Goal: Information Seeking & Learning: Check status

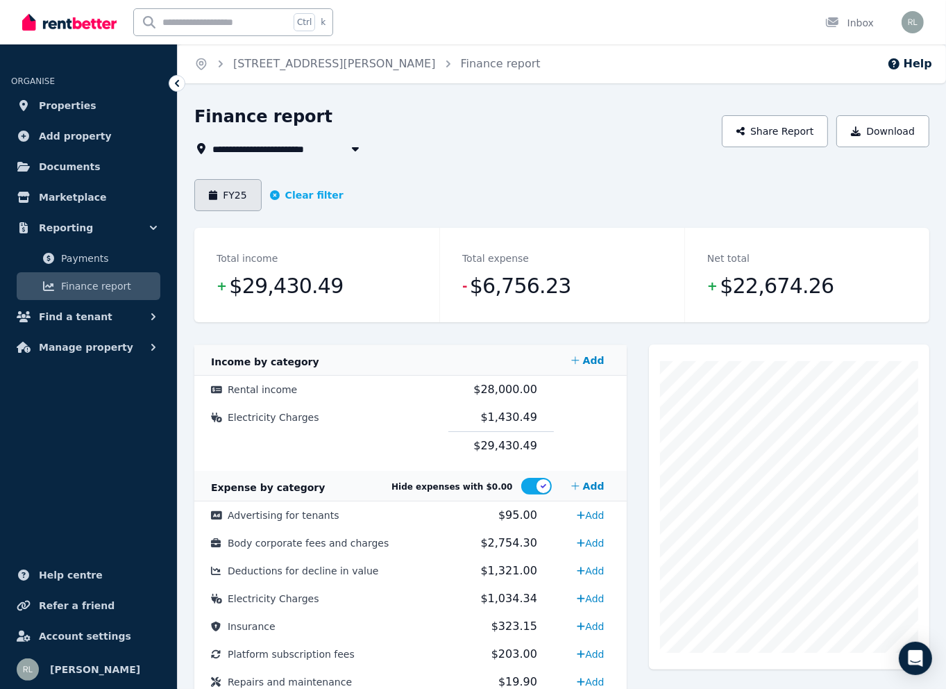
click at [233, 194] on button "FY25" at bounding box center [227, 195] width 67 height 32
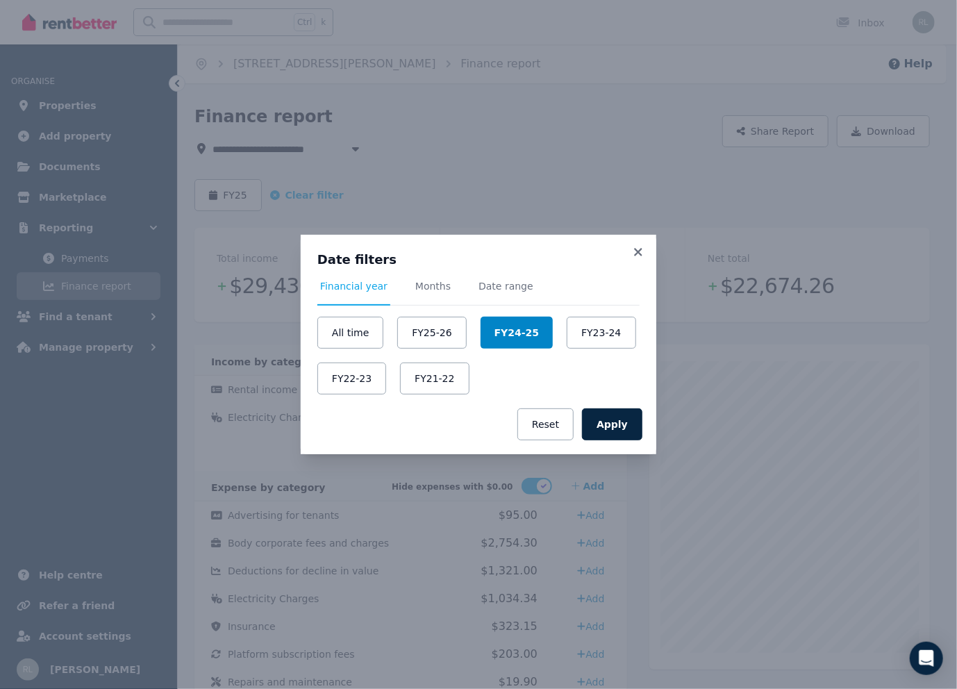
click at [510, 331] on button "FY24-25" at bounding box center [516, 333] width 72 height 32
click at [608, 416] on button "Apply" at bounding box center [612, 424] width 60 height 32
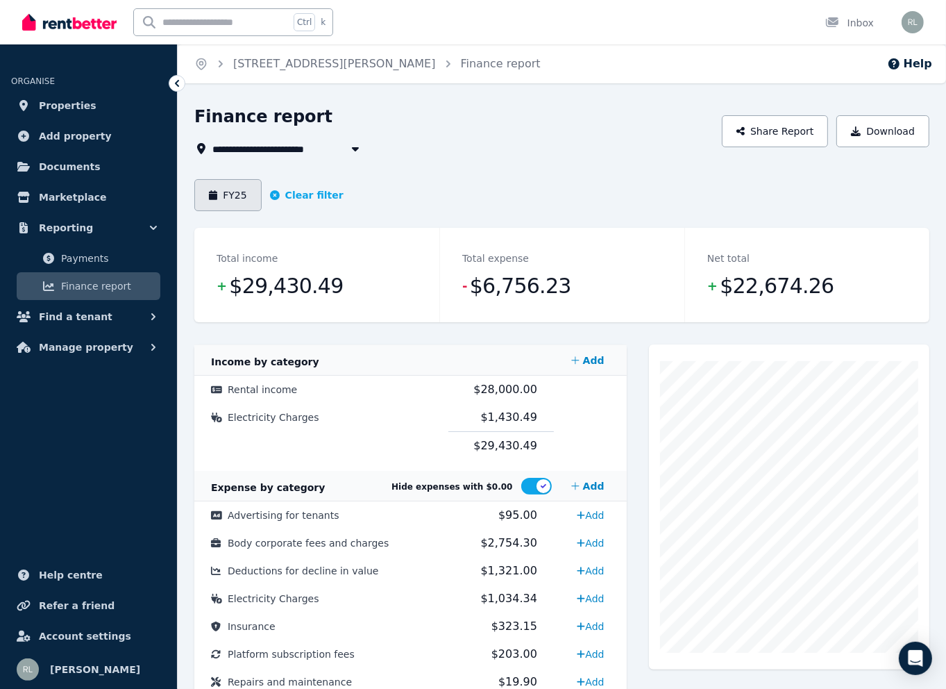
click at [232, 193] on button "FY25" at bounding box center [227, 195] width 67 height 32
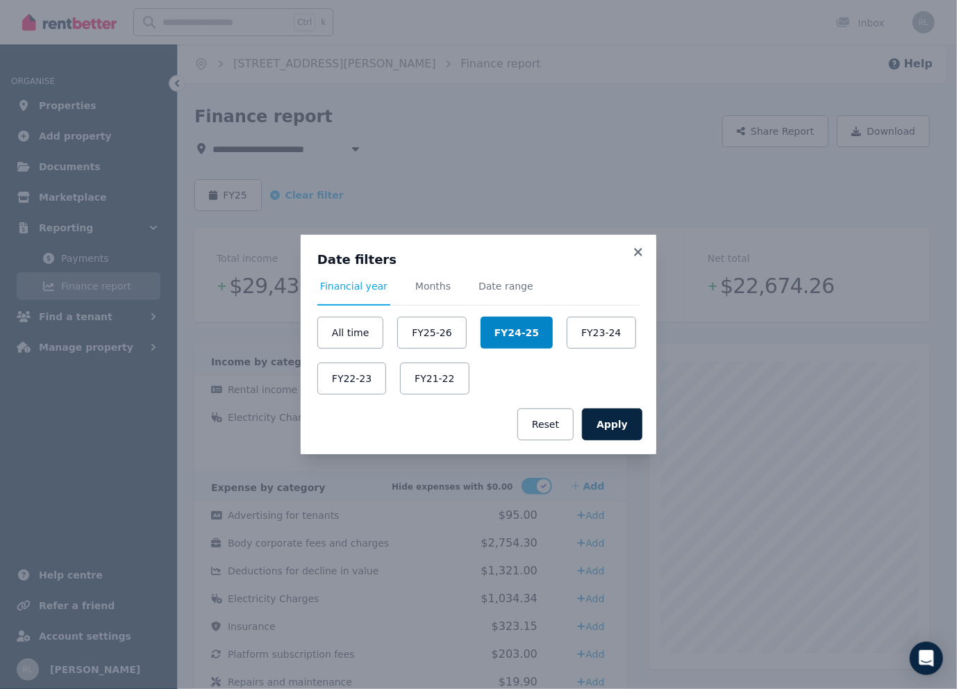
click at [508, 328] on button "FY24-25" at bounding box center [516, 333] width 72 height 32
click at [610, 421] on button "Apply" at bounding box center [612, 424] width 60 height 32
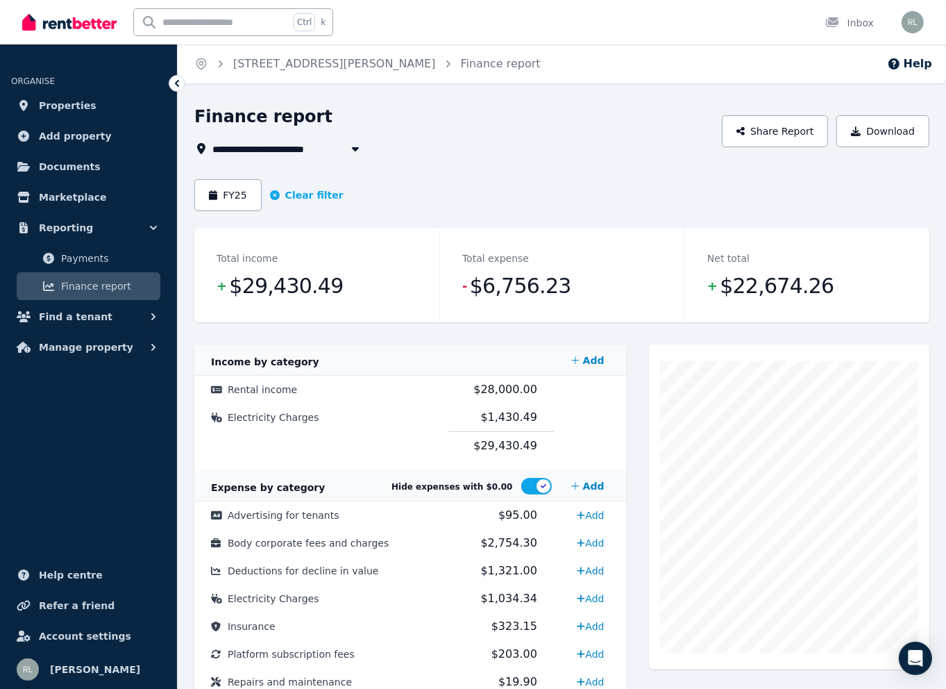
click at [353, 149] on icon "button" at bounding box center [355, 149] width 7 height 4
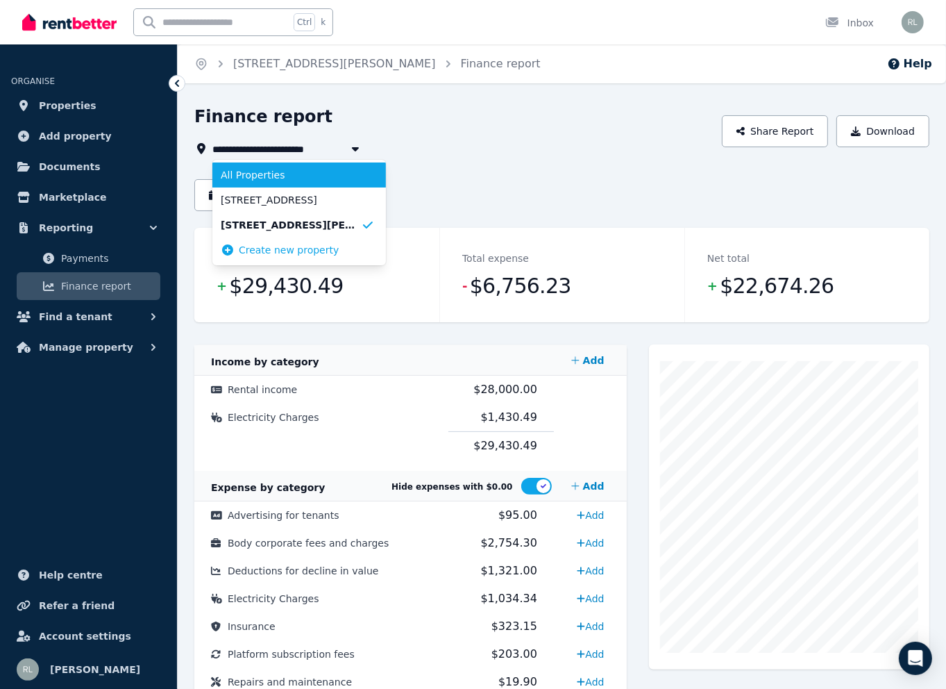
click at [321, 180] on span "All Properties" at bounding box center [291, 175] width 140 height 14
type input "**********"
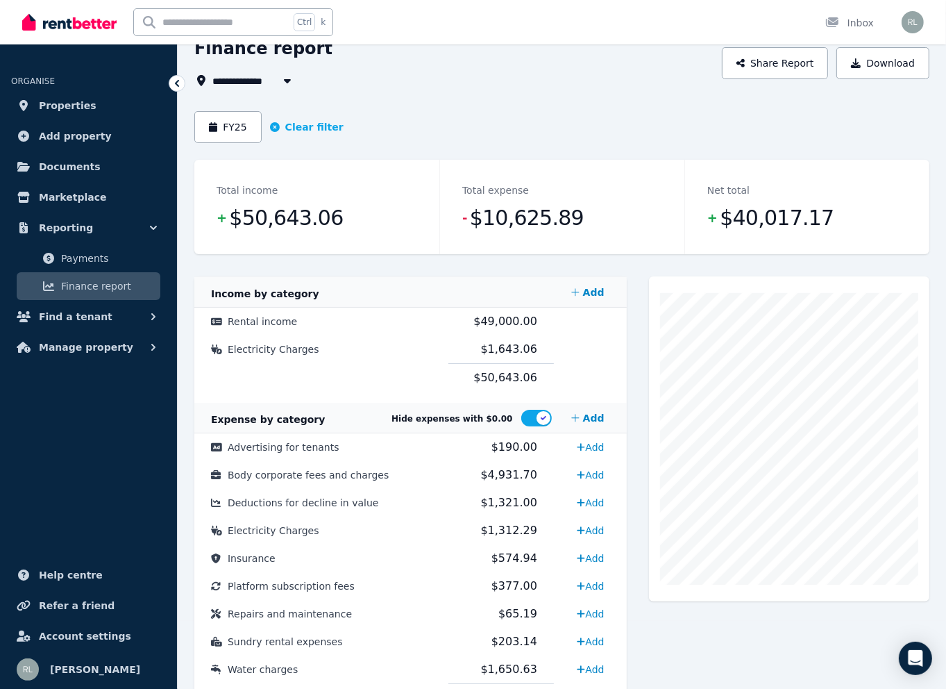
scroll to position [69, 0]
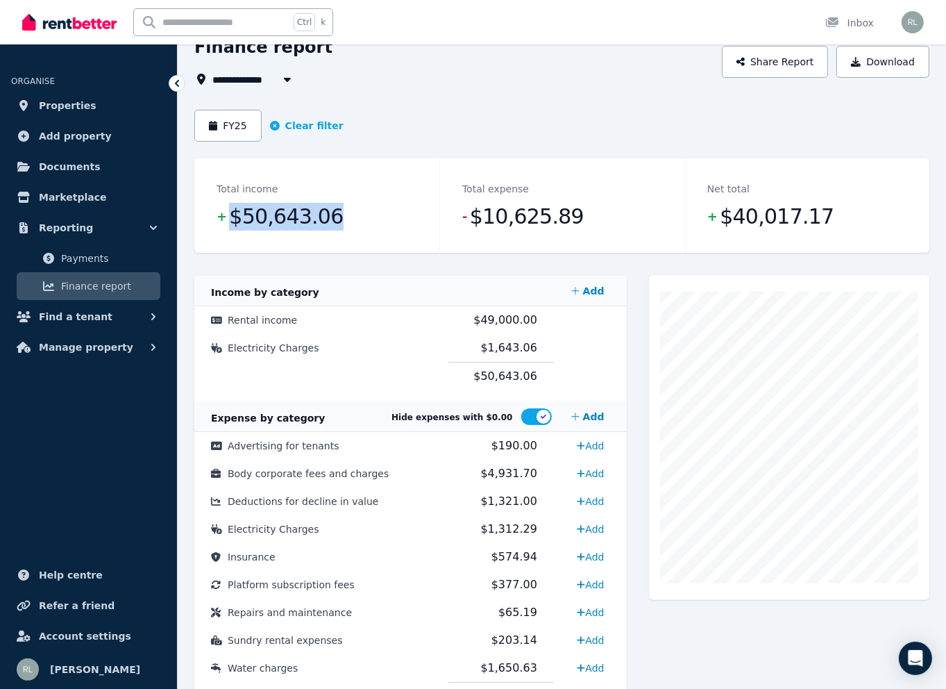
drag, startPoint x: 233, startPoint y: 217, endPoint x: 327, endPoint y: 216, distance: 93.7
click at [327, 216] on span "$50,643.06" at bounding box center [286, 217] width 114 height 28
drag, startPoint x: 331, startPoint y: 216, endPoint x: 229, endPoint y: 219, distance: 101.4
click at [229, 219] on span "$50,643.06" at bounding box center [286, 217] width 114 height 28
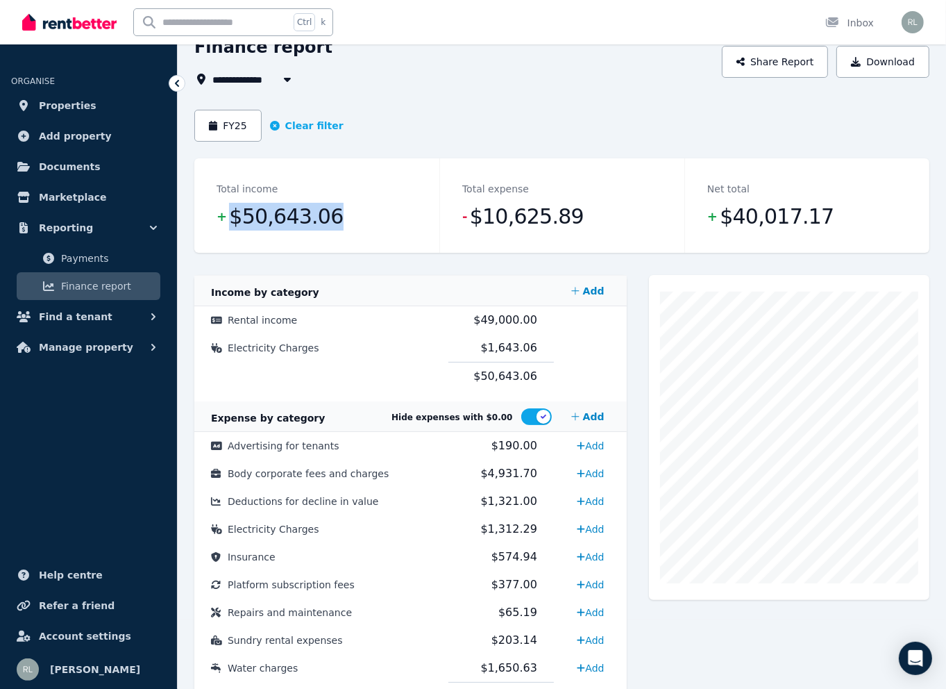
click at [229, 219] on span "$50,643.06" at bounding box center [286, 217] width 114 height 28
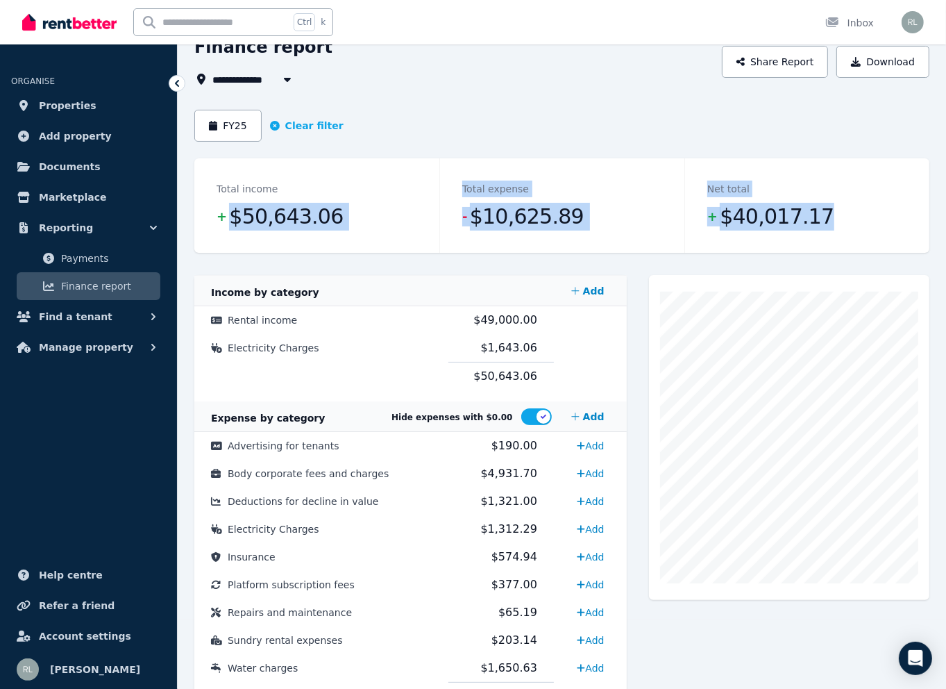
drag, startPoint x: 229, startPoint y: 219, endPoint x: 852, endPoint y: 208, distance: 622.9
click at [852, 208] on dl "Total income + $50,643.06 Total expense - $10,625.89 Net total + $40,017.17" at bounding box center [561, 205] width 735 height 94
click at [852, 208] on dd "+ $40,017.17" at bounding box center [808, 217] width 200 height 28
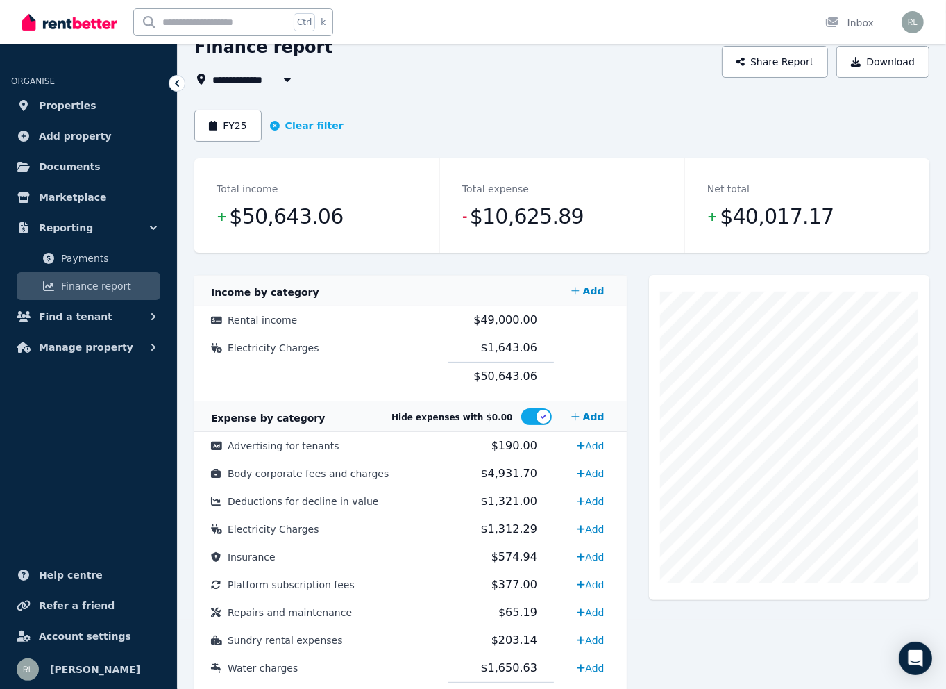
click at [404, 147] on header "FY25 Clear filter" at bounding box center [561, 134] width 735 height 49
drag, startPoint x: 233, startPoint y: 218, endPoint x: 341, endPoint y: 221, distance: 107.7
click at [341, 221] on dd "+ $50,643.06" at bounding box center [317, 217] width 201 height 28
drag, startPoint x: 462, startPoint y: 216, endPoint x: 594, endPoint y: 216, distance: 132.6
click at [594, 216] on dd "- $10,625.89" at bounding box center [562, 217] width 200 height 28
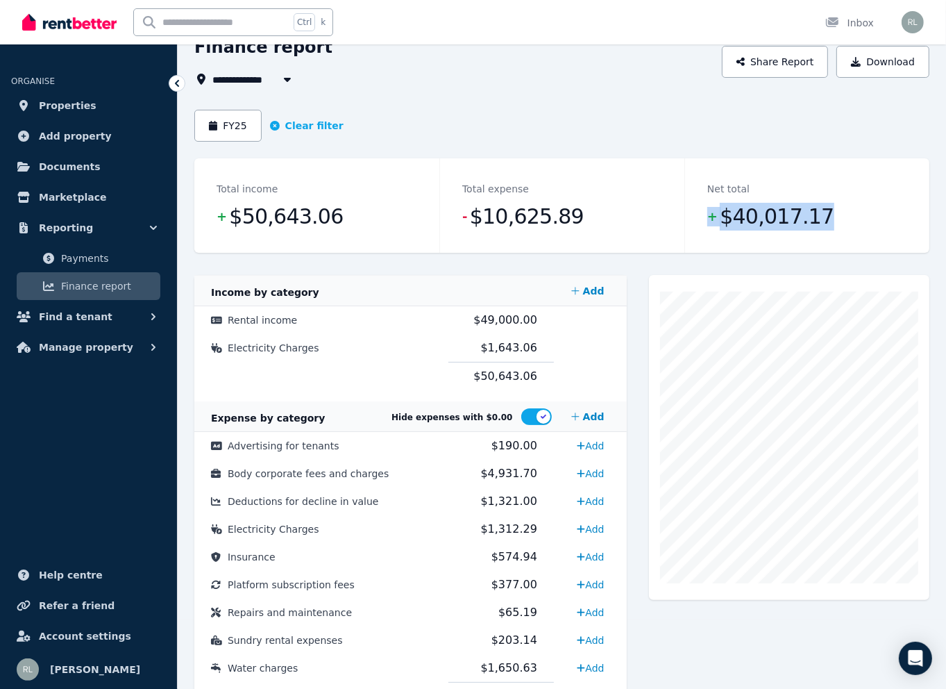
drag, startPoint x: 708, startPoint y: 217, endPoint x: 885, endPoint y: 221, distance: 176.4
click at [885, 221] on dd "+ $40,017.17" at bounding box center [808, 217] width 200 height 28
click at [250, 130] on button "FY25" at bounding box center [227, 126] width 67 height 32
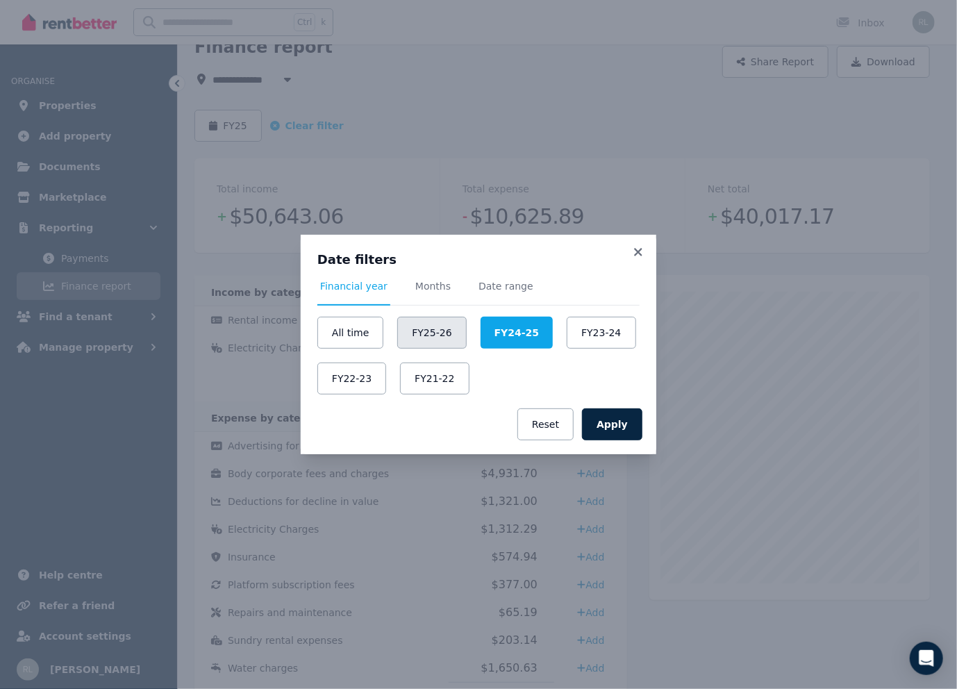
click at [429, 327] on button "FY25-26" at bounding box center [431, 333] width 69 height 32
click at [637, 250] on icon at bounding box center [638, 252] width 14 height 12
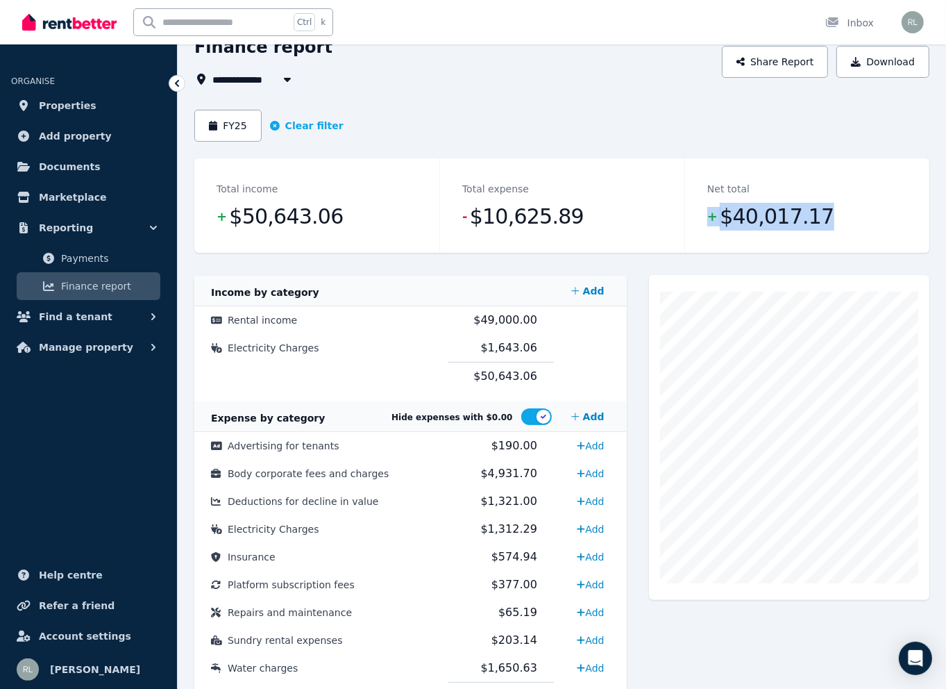
drag, startPoint x: 710, startPoint y: 221, endPoint x: 823, endPoint y: 213, distance: 114.2
click at [823, 213] on dd "+ $40,017.17" at bounding box center [808, 217] width 200 height 28
click at [761, 127] on div "FY25 Clear filter" at bounding box center [561, 126] width 735 height 32
click at [860, 124] on div "FY25 Clear filter" at bounding box center [561, 126] width 735 height 32
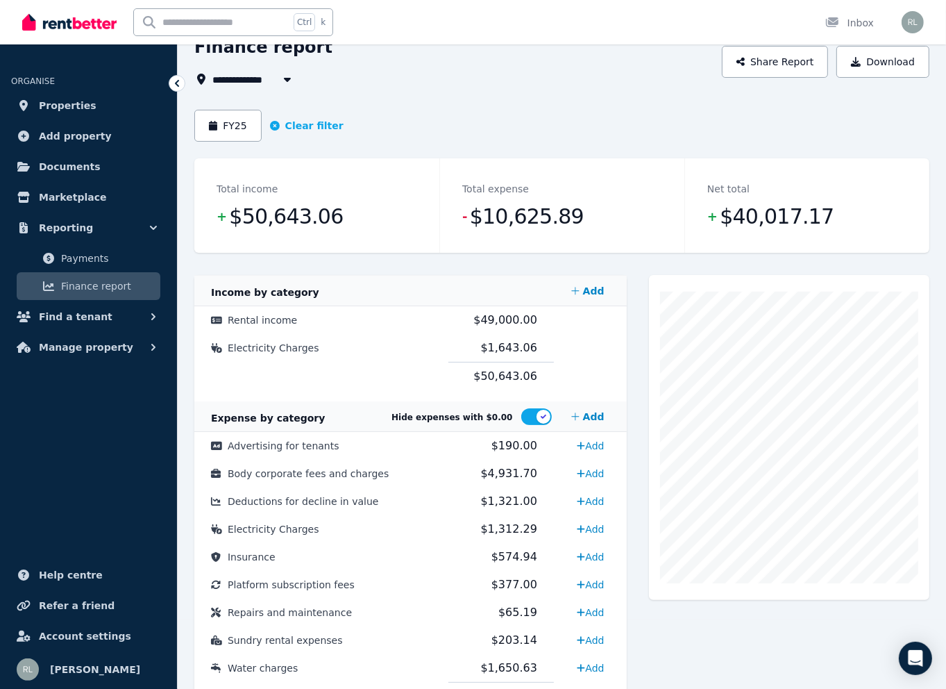
scroll to position [137, 0]
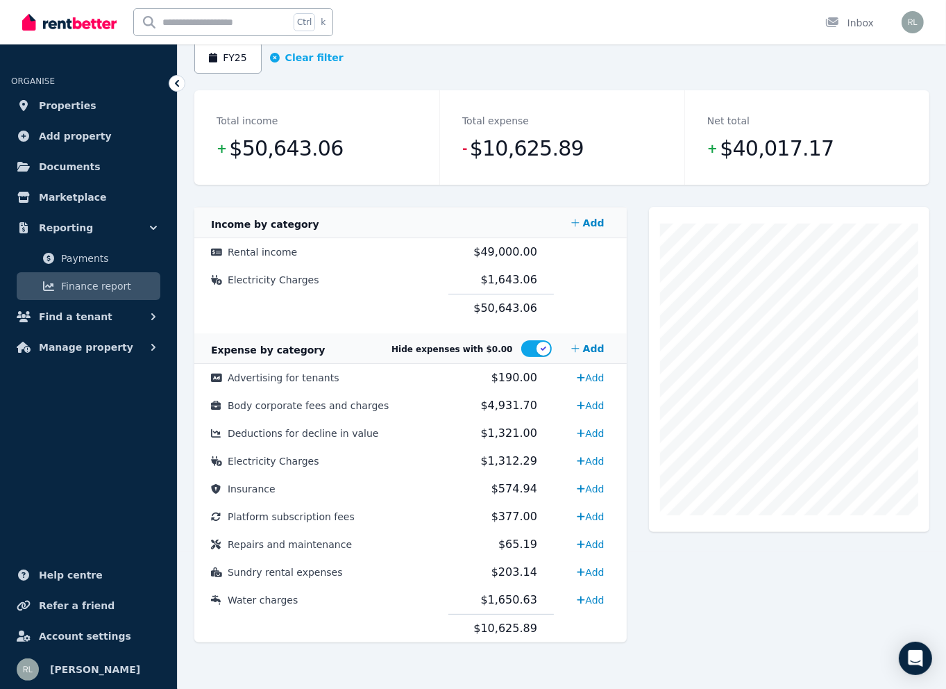
click at [639, 199] on section "Total income + $50,643.06 Total expense - $10,625.89 Net total + $40,017.17 Cos…" at bounding box center [561, 377] width 735 height 574
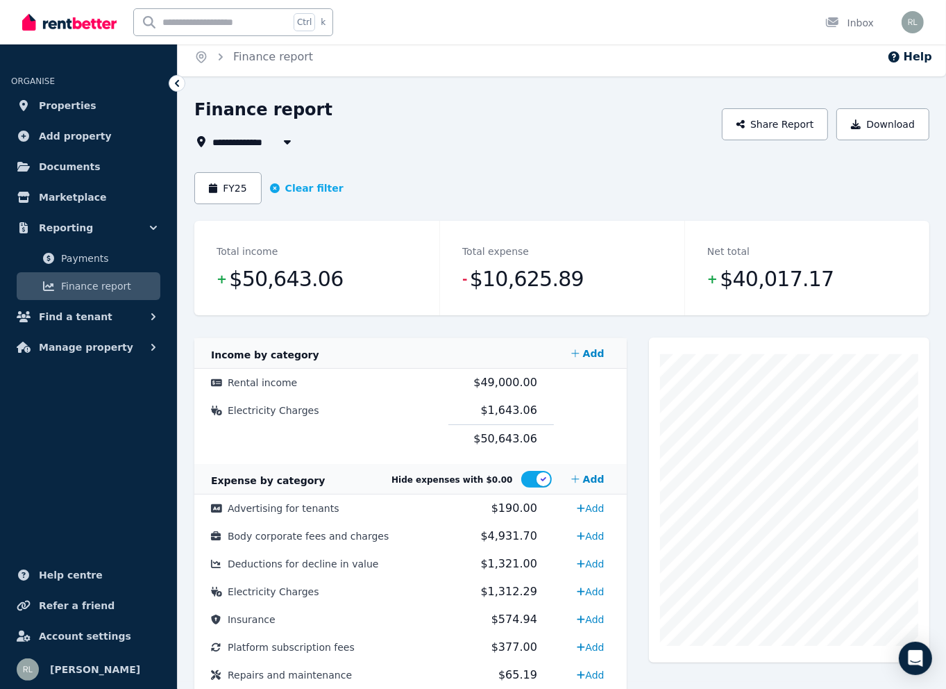
scroll to position [0, 0]
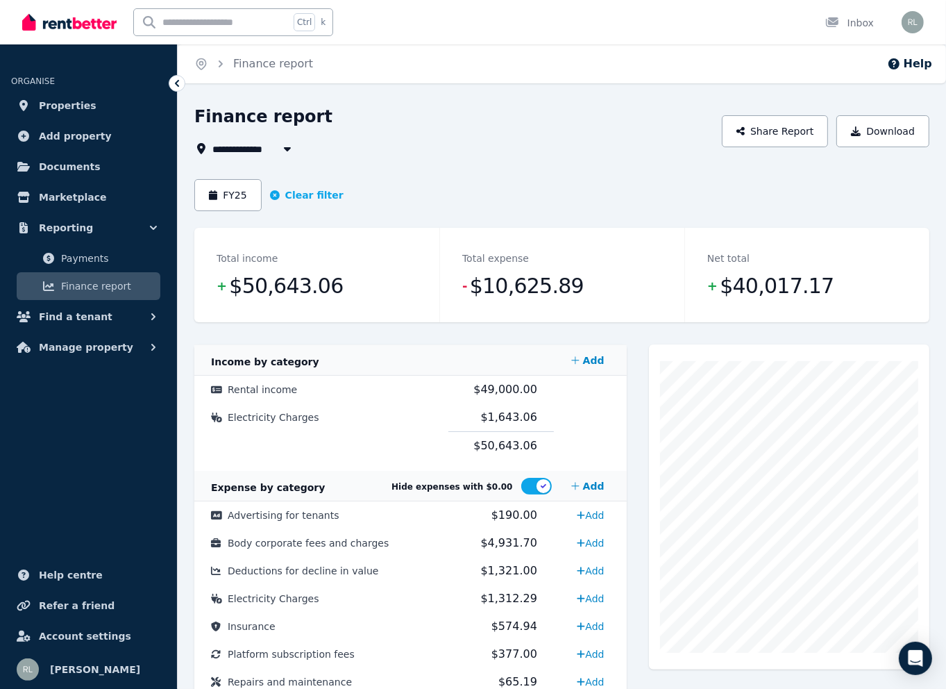
click at [578, 182] on div "FY25 Clear filter" at bounding box center [561, 195] width 735 height 32
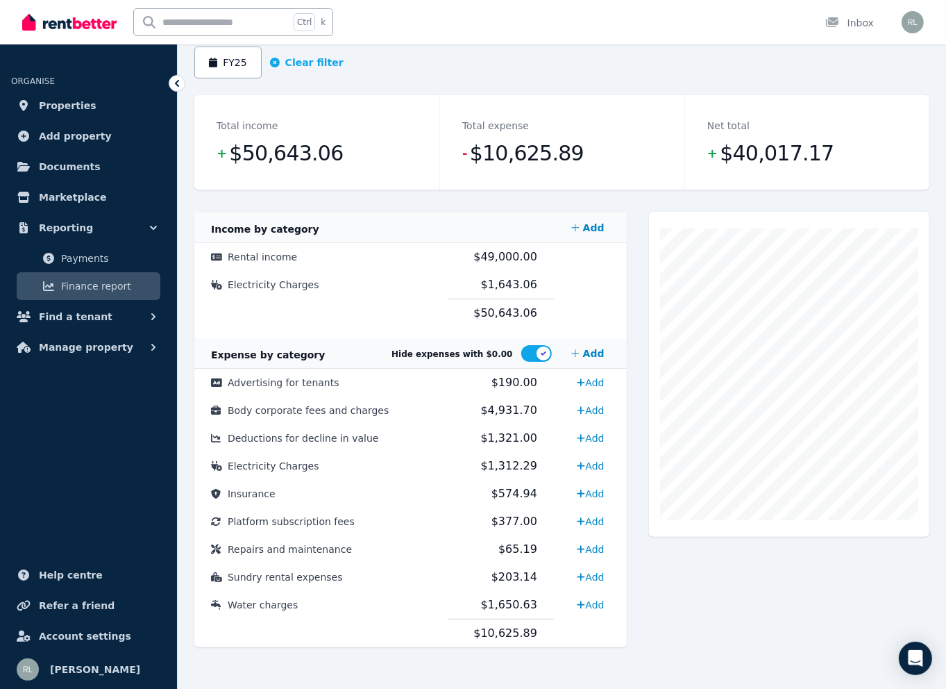
scroll to position [137, 0]
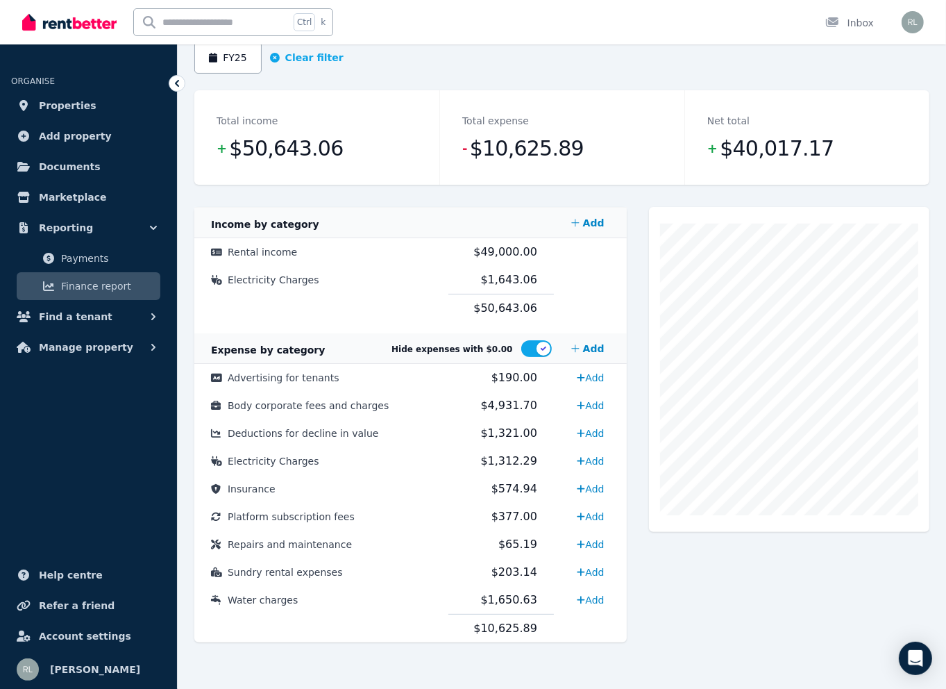
click at [633, 219] on div "Cost Code Amount Income by category Add Rental income $49,000.00 Electricity Ch…" at bounding box center [561, 436] width 735 height 458
click at [640, 210] on div "Cost Code Amount Income by category Add Rental income $49,000.00 Electricity Ch…" at bounding box center [561, 436] width 735 height 458
